Goal: Transaction & Acquisition: Register for event/course

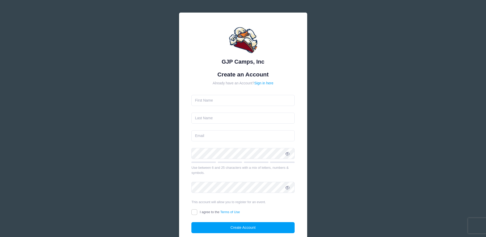
type input "tom"
type input "kheochaon"
click at [210, 131] on input "email" at bounding box center [242, 135] width 103 height 11
type input "drkchyld5@yahoo.com"
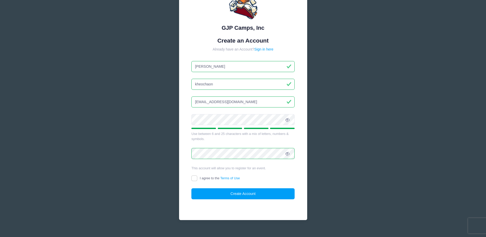
scroll to position [42, 0]
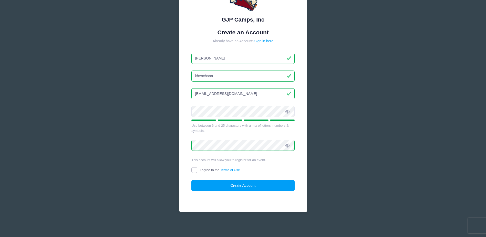
click at [195, 169] on input "I agree to the Terms of Use" at bounding box center [194, 170] width 6 height 6
checkbox input "true"
click at [218, 186] on button "Create Account" at bounding box center [242, 185] width 103 height 11
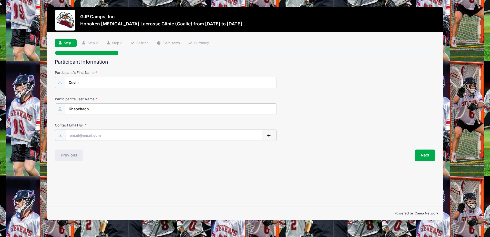
click at [84, 135] on input "Contact Email" at bounding box center [164, 135] width 196 height 11
click at [94, 135] on input "Contact Email" at bounding box center [164, 135] width 196 height 11
paste input "devkheo2008@gmail.com"
type input "devkheo2008@gmail.com"
click at [107, 160] on div "Previous" at bounding box center [148, 155] width 193 height 12
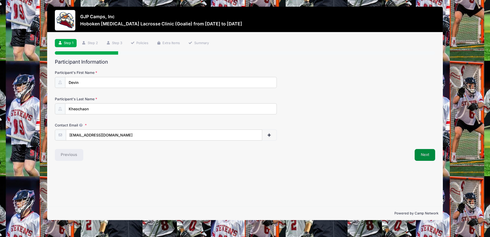
click at [424, 153] on button "Next" at bounding box center [424, 155] width 21 height 12
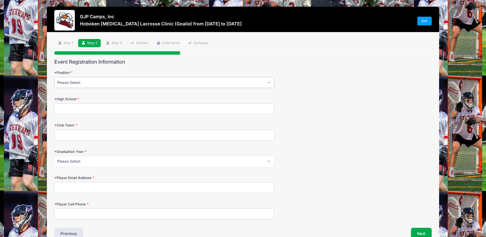
click at [94, 82] on select "Please Select Attack Midfield Defensive Midfield Long Stick Midfield Defense Go…" at bounding box center [164, 82] width 220 height 11
select select "Goalie"
click at [54, 77] on select "Please Select Attack Midfield Defensive Midfield Long Stick Midfield Defense Go…" at bounding box center [164, 82] width 220 height 11
click at [78, 110] on input "High School" at bounding box center [164, 108] width 220 height 11
type input "TAPPAN ZEE"
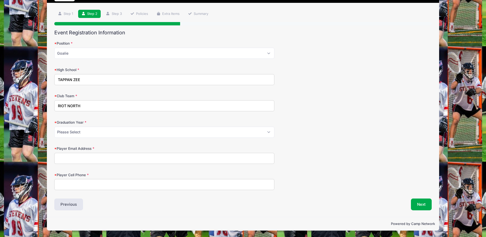
scroll to position [29, 0]
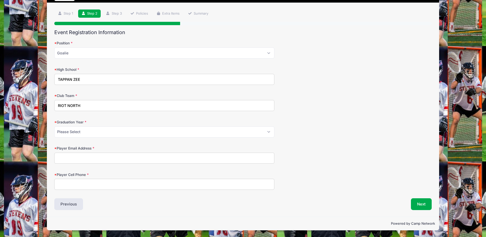
type input "RIOT NORTH"
click at [86, 131] on select "Please Select 2027 2028 2029" at bounding box center [164, 131] width 220 height 11
select select "2027"
click at [54, 126] on select "Please Select 2027 2028 2029" at bounding box center [164, 131] width 220 height 11
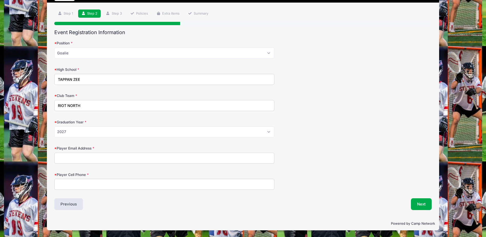
click at [72, 157] on input "Player Email Address" at bounding box center [164, 157] width 220 height 11
click at [75, 158] on input "Player Email Address" at bounding box center [164, 157] width 220 height 11
paste input "[EMAIL_ADDRESS][DOMAIN_NAME]"
type input "[EMAIL_ADDRESS][DOMAIN_NAME]"
click at [67, 205] on button "Previous" at bounding box center [68, 204] width 29 height 12
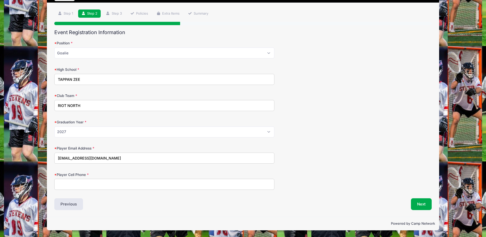
scroll to position [0, 0]
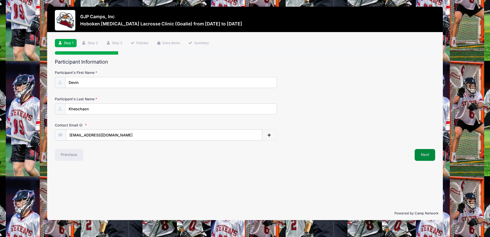
click at [424, 158] on button "Next" at bounding box center [424, 155] width 21 height 12
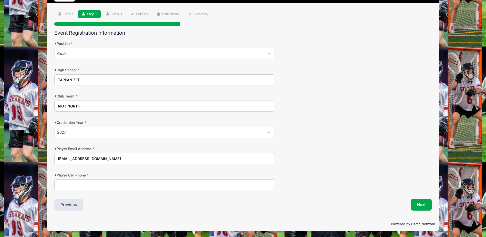
scroll to position [29, 0]
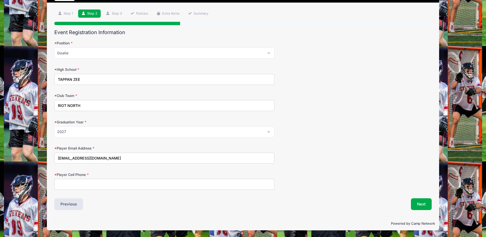
click at [73, 186] on input "Player Cell Phone" at bounding box center [164, 183] width 220 height 11
click at [89, 182] on input "Player Cell Phone" at bounding box center [164, 183] width 220 height 11
click at [64, 183] on input "845587-0727" at bounding box center [164, 183] width 220 height 11
type input "845-587-0727"
click at [418, 202] on button "Next" at bounding box center [421, 204] width 21 height 12
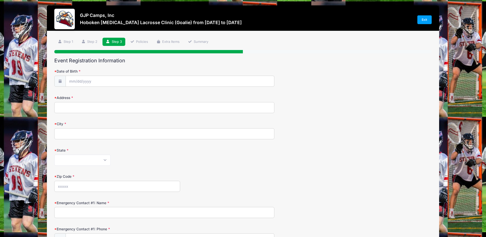
scroll to position [0, 0]
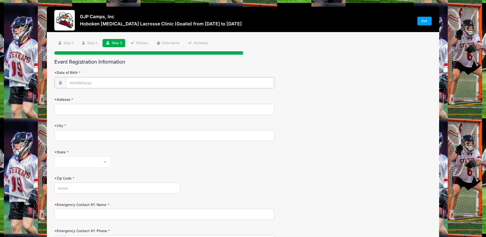
click at [92, 80] on input "Date of Birth" at bounding box center [170, 82] width 208 height 11
click at [77, 82] on input "Date of Birth" at bounding box center [170, 82] width 208 height 11
click at [114, 96] on input "2025" at bounding box center [113, 96] width 17 height 8
click at [131, 97] on icon at bounding box center [129, 96] width 3 height 3
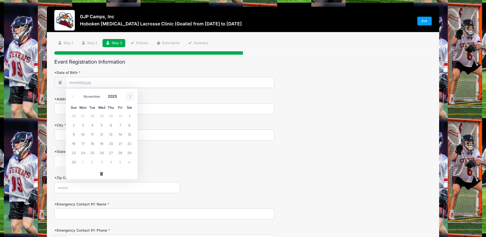
click at [130, 97] on icon at bounding box center [129, 96] width 3 height 3
select select "11"
click at [84, 98] on select "January February March April May June July August September October November De…" at bounding box center [92, 96] width 23 height 7
click at [81, 93] on select "January February March April May June July August September October November De…" at bounding box center [92, 96] width 23 height 7
click at [117, 97] on input "2025" at bounding box center [113, 96] width 17 height 8
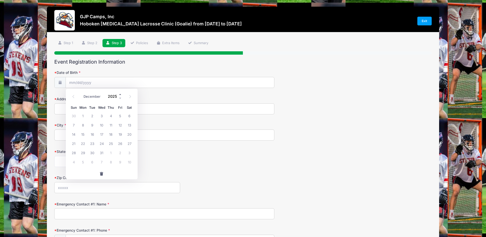
click at [120, 94] on span at bounding box center [121, 94] width 4 height 4
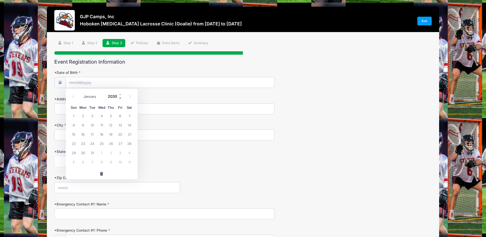
click at [120, 97] on span at bounding box center [121, 98] width 4 height 4
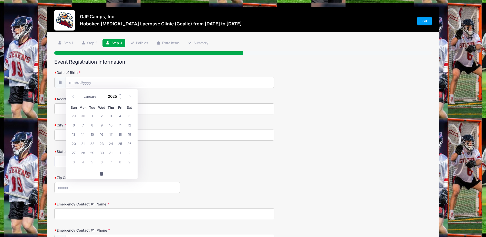
click at [120, 97] on span at bounding box center [121, 98] width 4 height 4
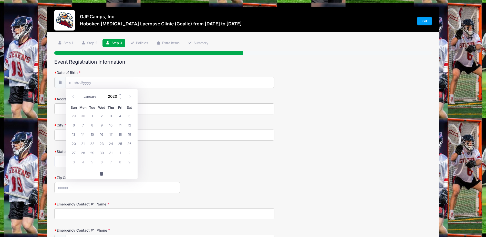
click at [120, 97] on span at bounding box center [121, 98] width 4 height 4
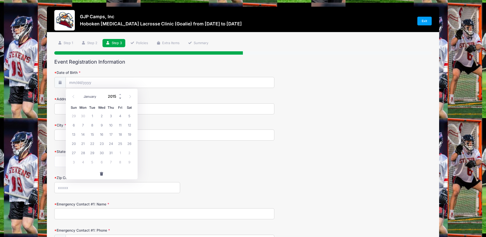
click at [120, 97] on span at bounding box center [121, 98] width 4 height 4
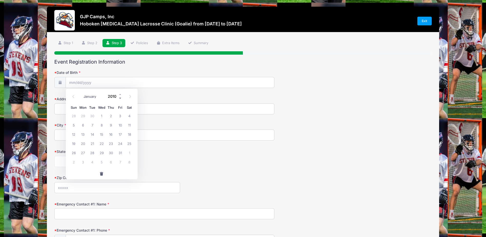
click at [120, 97] on span at bounding box center [121, 98] width 4 height 4
type input "2008"
click at [119, 115] on span "5" at bounding box center [119, 115] width 9 height 9
type input "[DATE]"
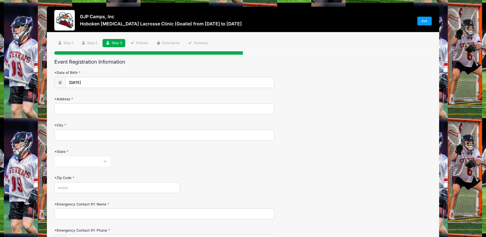
click at [82, 109] on input "Address" at bounding box center [164, 108] width 220 height 11
type input "[STREET_ADDRESS]"
type input "TAPPAN"
type input "10983"
click at [81, 160] on select "Alabama Alaska American Samoa Arizona Arkansas Armed Forces Africa Armed Forces…" at bounding box center [82, 161] width 56 height 11
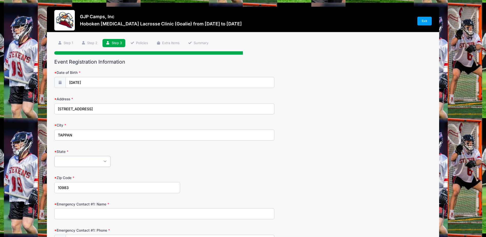
select select "NY"
click at [54, 156] on select "Alabama Alaska American Samoa Arizona Arkansas Armed Forces Africa Armed Forces…" at bounding box center [82, 161] width 56 height 11
click at [191, 158] on div "Alabama Alaska American Samoa Arizona Arkansas Armed Forces Africa Armed Forces…" at bounding box center [164, 161] width 220 height 11
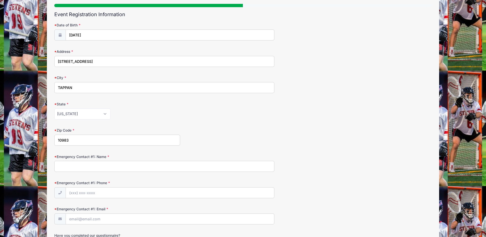
scroll to position [102, 0]
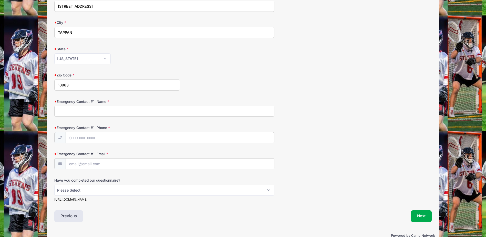
click at [83, 111] on input "Emergency Contact #1: Name" at bounding box center [164, 110] width 220 height 11
type input "TOM KHEOCHAON"
type input "[PHONE_NUMBER]"
click at [85, 111] on input "TOM KHEOCHAON" at bounding box center [164, 110] width 220 height 11
type input "[PERSON_NAME]-ON"
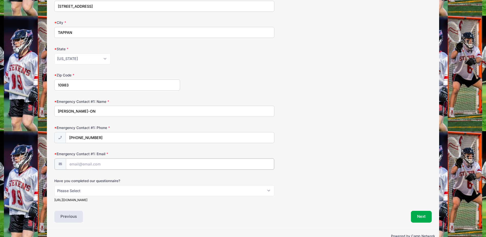
click at [94, 164] on input "Emergency Contact #1: Email" at bounding box center [170, 163] width 208 height 11
type input "[EMAIL_ADDRESS][DOMAIN_NAME]"
click at [96, 192] on select "Please Select Yes No" at bounding box center [164, 189] width 220 height 11
select select "Yes"
click at [54, 184] on select "Please Select Yes No" at bounding box center [164, 189] width 220 height 11
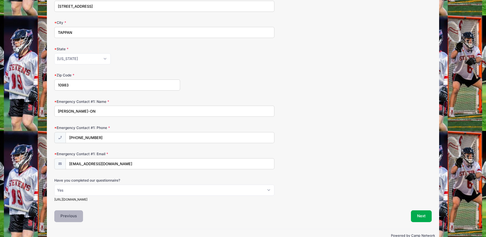
click at [75, 217] on button "Previous" at bounding box center [68, 216] width 29 height 12
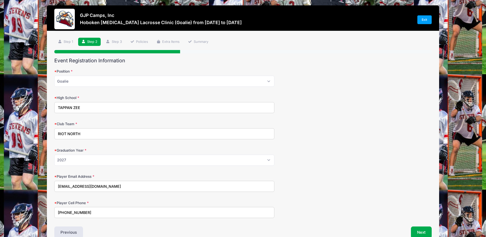
scroll to position [0, 0]
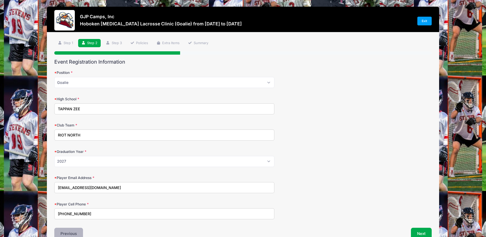
click at [72, 231] on button "Previous" at bounding box center [68, 233] width 29 height 12
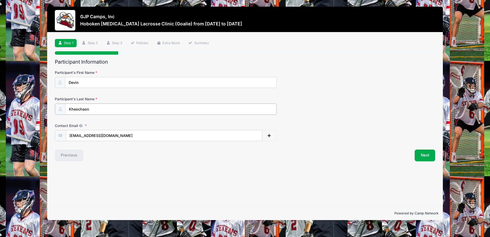
click at [84, 109] on input "Kheochaon" at bounding box center [170, 108] width 211 height 11
type input "Kheocha-on"
click at [105, 159] on div "Previous" at bounding box center [148, 155] width 193 height 12
click at [426, 156] on button "Next" at bounding box center [424, 155] width 21 height 12
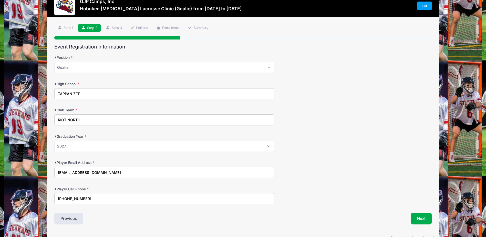
scroll to position [29, 0]
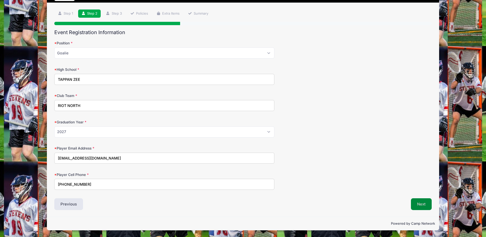
click at [419, 202] on button "Next" at bounding box center [421, 204] width 21 height 12
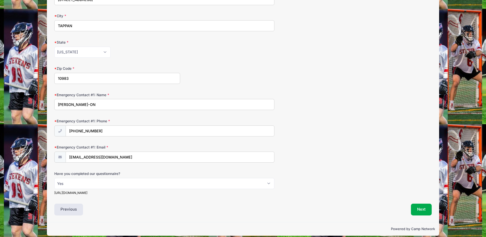
scroll to position [114, 0]
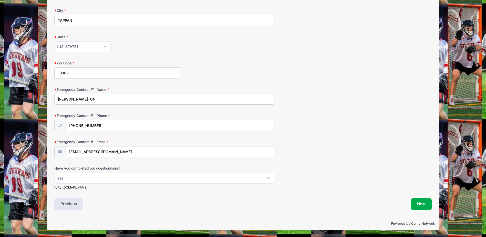
drag, startPoint x: 55, startPoint y: 187, endPoint x: 151, endPoint y: 187, distance: 96.3
click at [151, 187] on div "https://stevensducks.com/sb_output.aspx?frform=7&path=mlax" at bounding box center [164, 187] width 220 height 5
copy div "https://stevensducks.com/sb_output.aspx?frform=7&path=mlax"
click at [416, 203] on button "Next" at bounding box center [421, 204] width 21 height 12
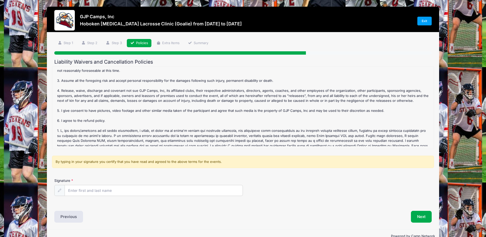
scroll to position [51, 0]
click at [87, 192] on input "Signature" at bounding box center [154, 190] width 178 height 11
type input "[PERSON_NAME]"
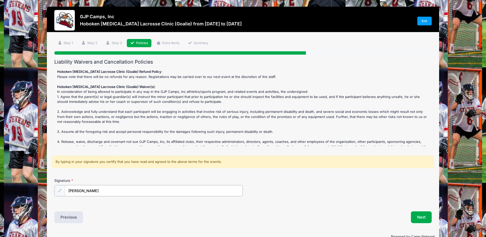
scroll to position [78, 0]
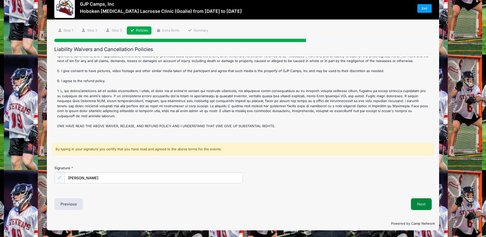
click at [420, 204] on button "Next" at bounding box center [421, 204] width 21 height 12
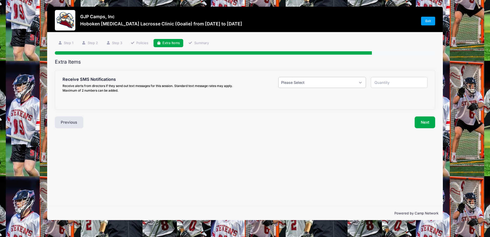
click at [310, 85] on select "Please Select Yes ($0.00) No" at bounding box center [321, 82] width 87 height 11
select select "0"
click at [278, 77] on select "Please Select Yes ($0.00) No" at bounding box center [321, 82] width 87 height 11
type input "0"
click at [425, 123] on button "Next" at bounding box center [424, 122] width 21 height 12
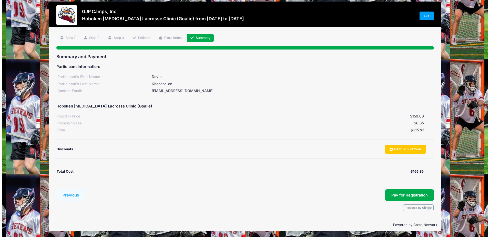
scroll to position [6, 0]
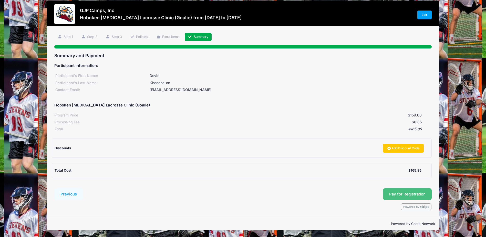
click at [403, 195] on button "Pay for Registration" at bounding box center [407, 194] width 49 height 12
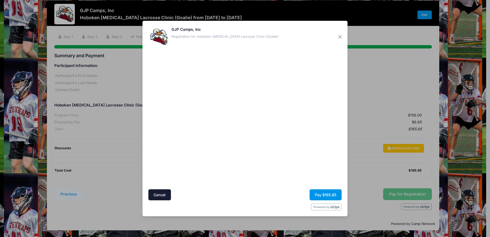
click at [320, 195] on button "Pay $165.85" at bounding box center [325, 194] width 32 height 11
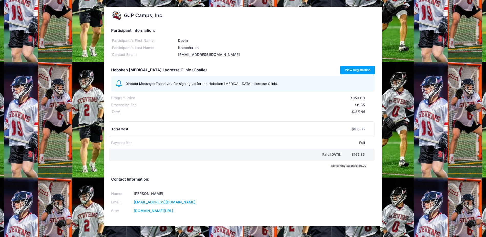
click at [354, 70] on link "View Registration" at bounding box center [357, 70] width 35 height 9
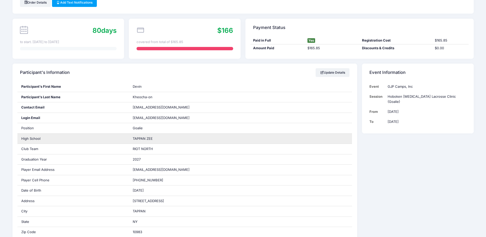
scroll to position [26, 0]
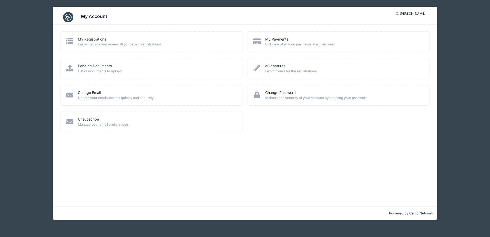
click at [99, 42] on span "Easily manage and review all your event registrations." at bounding box center [156, 44] width 157 height 5
click at [83, 40] on link "My Registrations" at bounding box center [92, 39] width 28 height 5
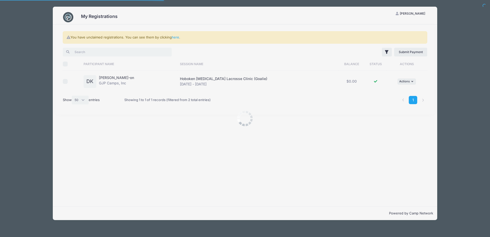
select select "50"
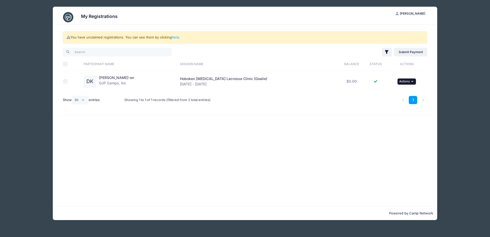
click at [411, 81] on icon "button" at bounding box center [412, 81] width 3 height 3
click at [383, 92] on link "View Registration" at bounding box center [388, 93] width 46 height 10
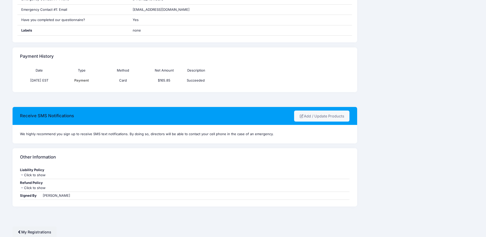
scroll to position [280, 0]
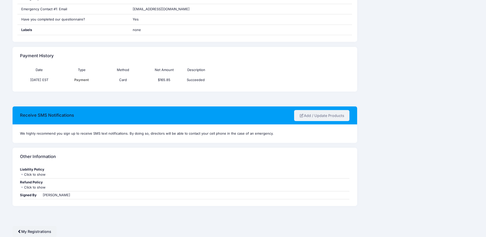
click at [315, 116] on link "Add / Update Products" at bounding box center [322, 115] width 56 height 11
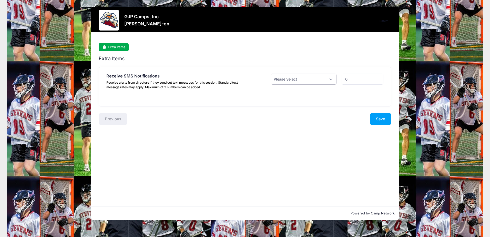
click at [313, 79] on select "Please Select Yes ($0.00) No" at bounding box center [304, 78] width 66 height 11
select select "1"
click at [271, 73] on select "Please Select Yes ($0.00) No" at bounding box center [304, 78] width 66 height 11
type input "1"
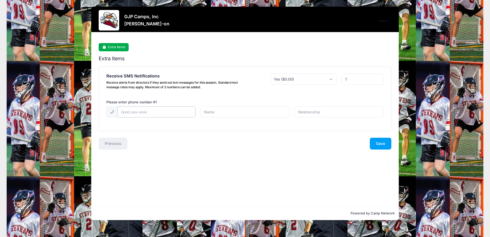
click at [144, 109] on input "text" at bounding box center [157, 111] width 78 height 11
type input "[PHONE_NUMBER]"
click at [224, 110] on input "text" at bounding box center [244, 111] width 89 height 11
type input "t"
type input "TOM"
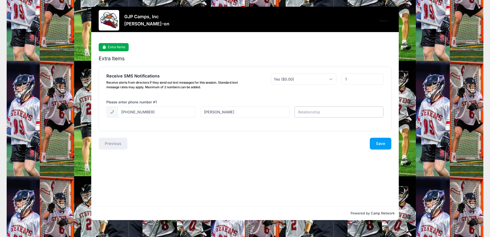
click at [311, 110] on input "text" at bounding box center [338, 111] width 89 height 11
type input "PARENT"
click at [375, 142] on button "Save" at bounding box center [380, 144] width 22 height 12
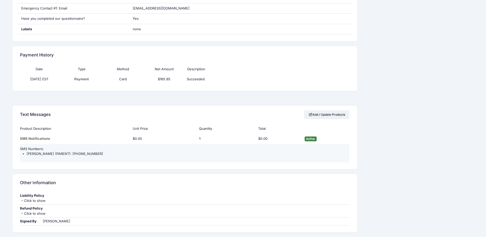
scroll to position [307, 0]
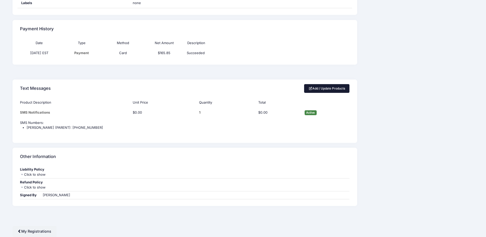
click at [329, 87] on link "Add / Update Products" at bounding box center [327, 88] width 46 height 9
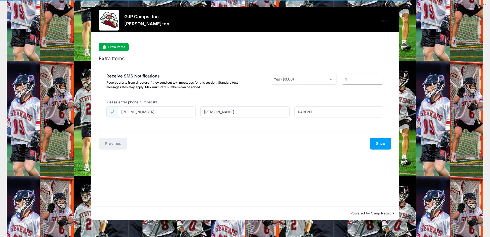
drag, startPoint x: 352, startPoint y: 85, endPoint x: 353, endPoint y: 80, distance: 5.3
click at [352, 82] on div "1" at bounding box center [362, 82] width 47 height 18
click at [353, 80] on input "1" at bounding box center [362, 78] width 42 height 11
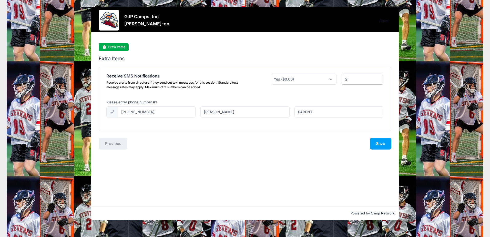
type input "2"
click at [378, 78] on input "2" at bounding box center [362, 78] width 42 height 11
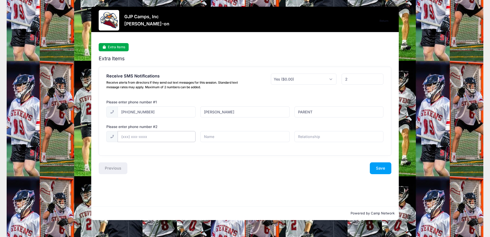
click at [157, 135] on input "text" at bounding box center [157, 136] width 78 height 11
type input "(845) 587-0727"
type input "DEVIN"
type input "PLAYER"
click at [381, 168] on button "Save" at bounding box center [380, 168] width 22 height 12
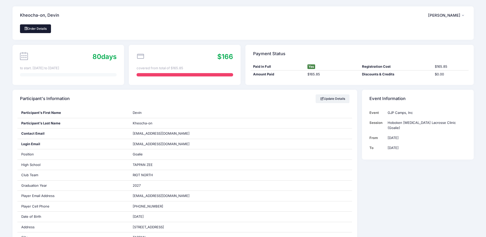
click at [41, 29] on link "Order Details" at bounding box center [35, 28] width 31 height 9
